Goal: Task Accomplishment & Management: Complete application form

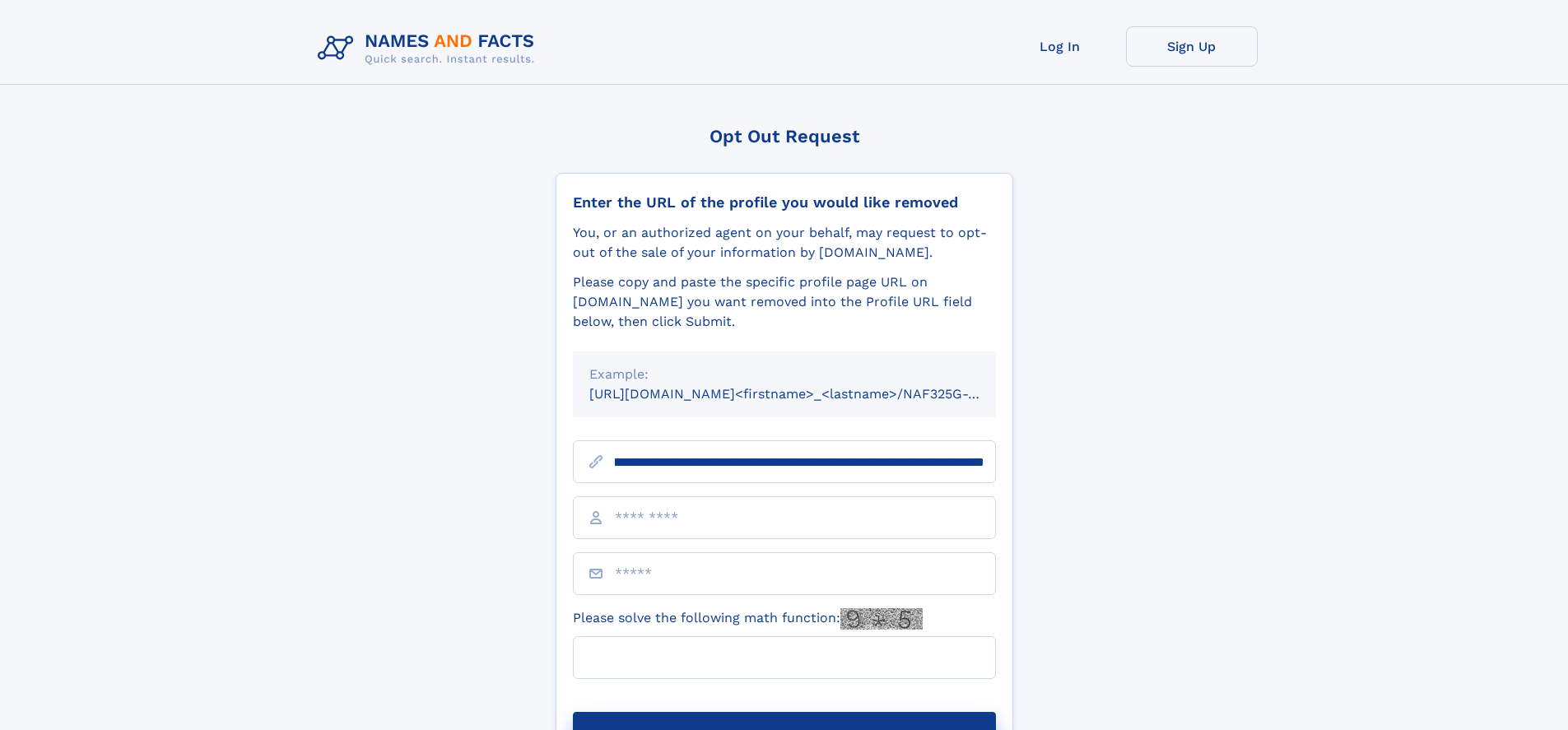
scroll to position [0, 206]
type input "**********"
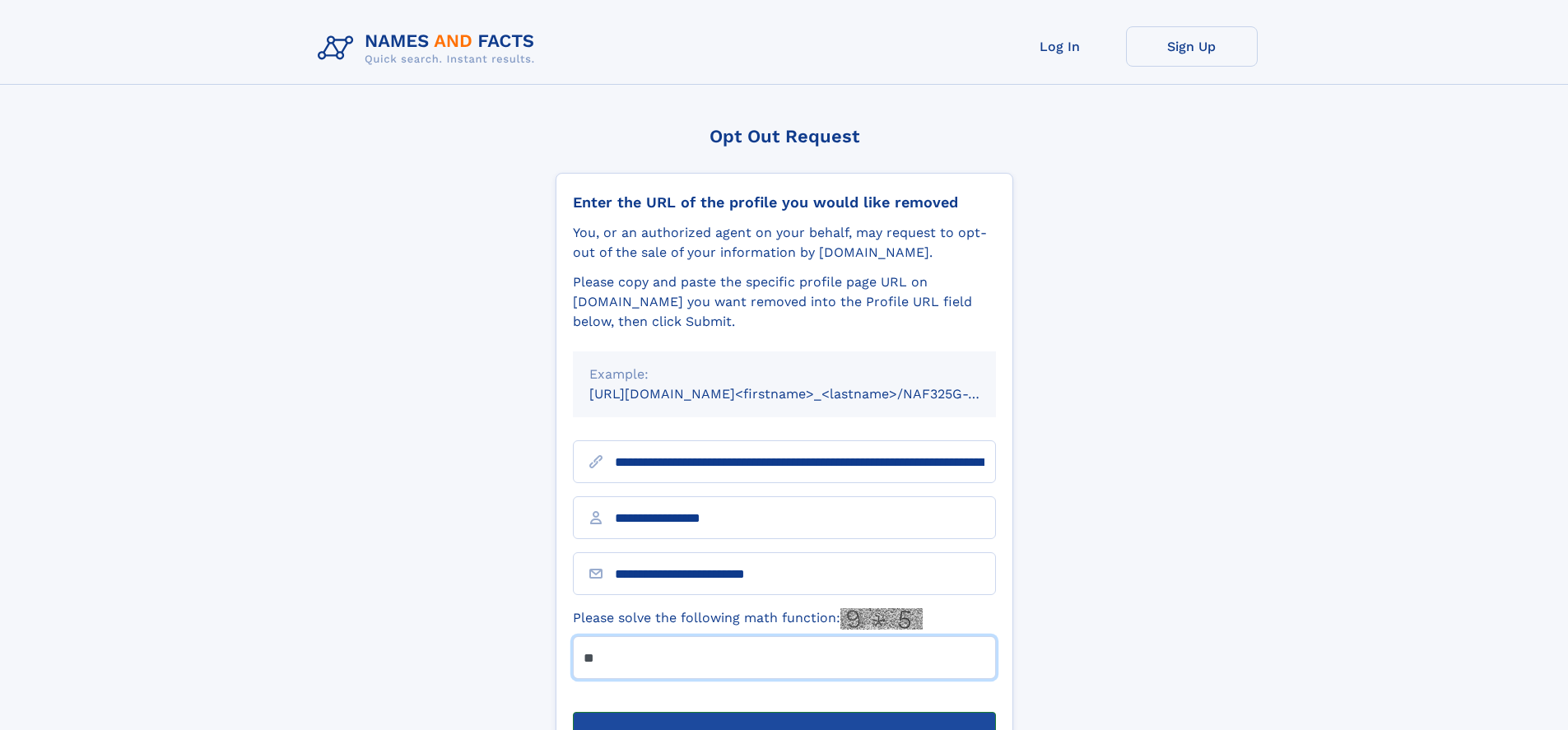
type input "**"
click at [784, 712] on button "Submit Opt Out Request" at bounding box center [784, 738] width 423 height 53
